Goal: Transaction & Acquisition: Purchase product/service

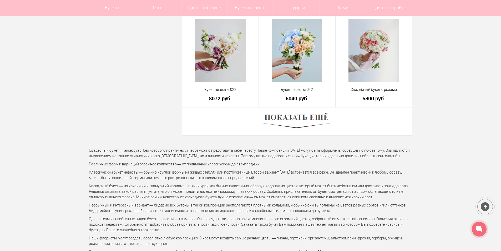
scroll to position [1473, 0]
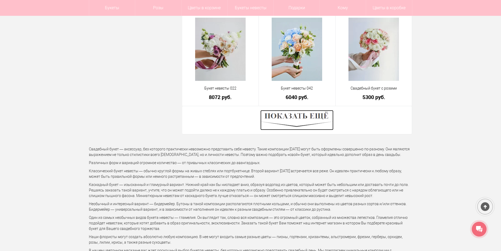
click at [291, 113] on img at bounding box center [296, 120] width 73 height 20
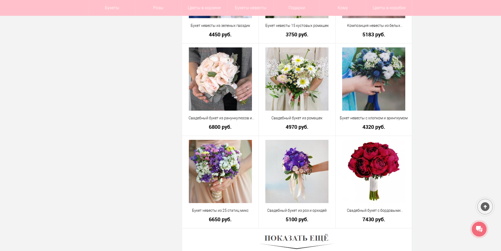
scroll to position [2842, 0]
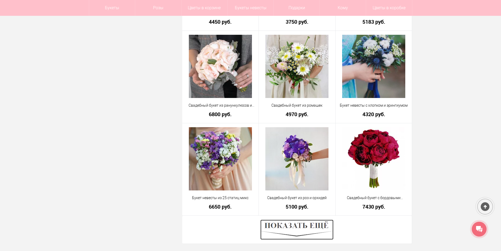
click at [303, 222] on img at bounding box center [296, 229] width 73 height 20
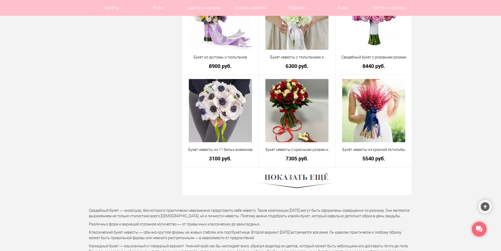
scroll to position [4368, 0]
click at [302, 177] on img at bounding box center [296, 181] width 73 height 20
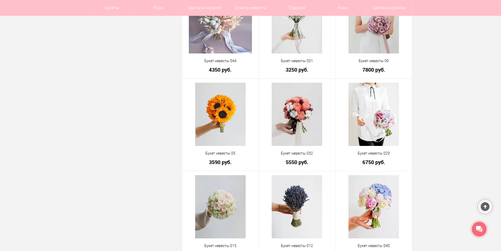
scroll to position [5157, 0]
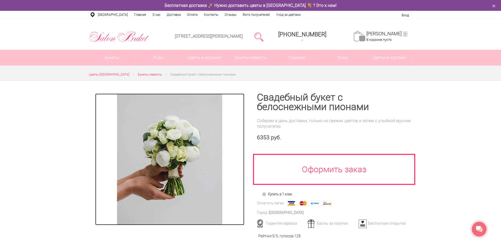
click at [162, 142] on img at bounding box center [169, 159] width 105 height 132
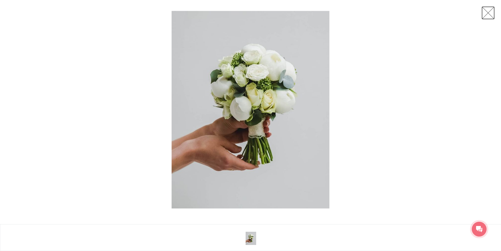
click at [486, 13] on link at bounding box center [488, 12] width 13 height 13
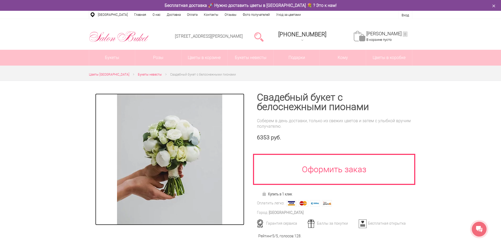
click at [174, 149] on img at bounding box center [169, 159] width 105 height 132
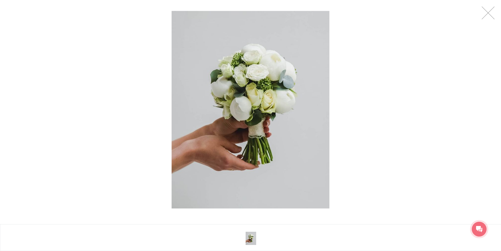
click at [412, 53] on div at bounding box center [250, 109] width 501 height 219
